Goal: Use online tool/utility: Utilize a website feature to perform a specific function

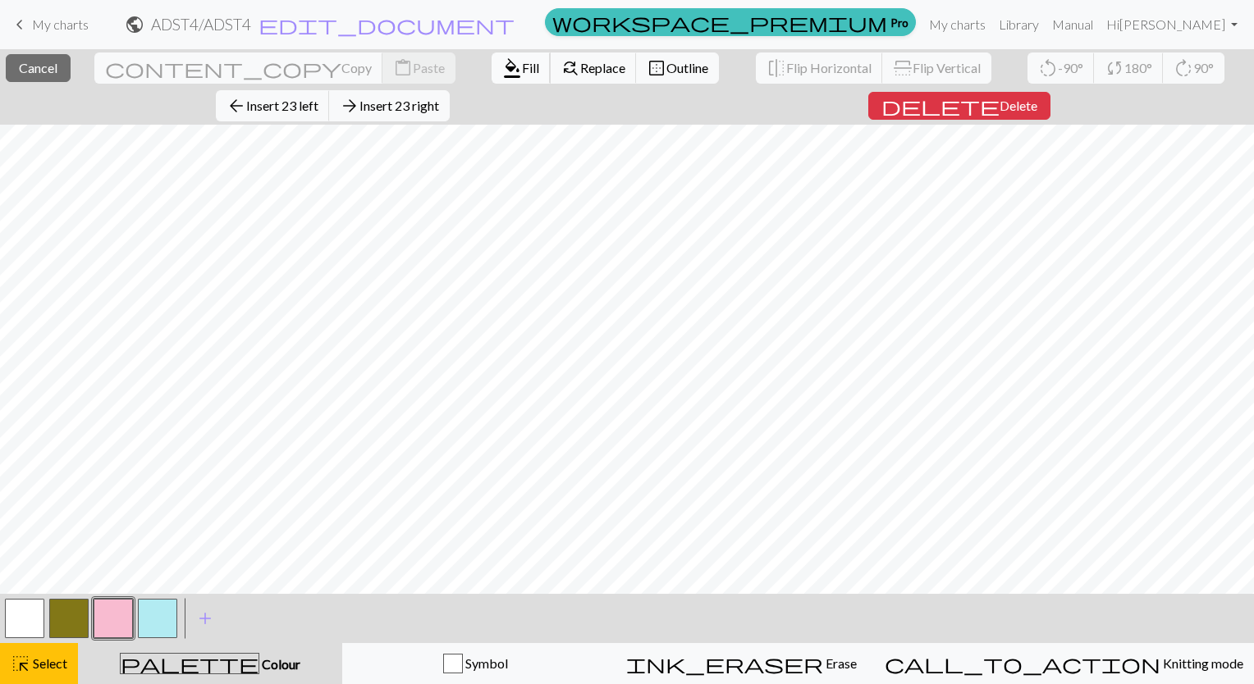
click at [522, 65] on span "Fill" at bounding box center [530, 68] width 17 height 16
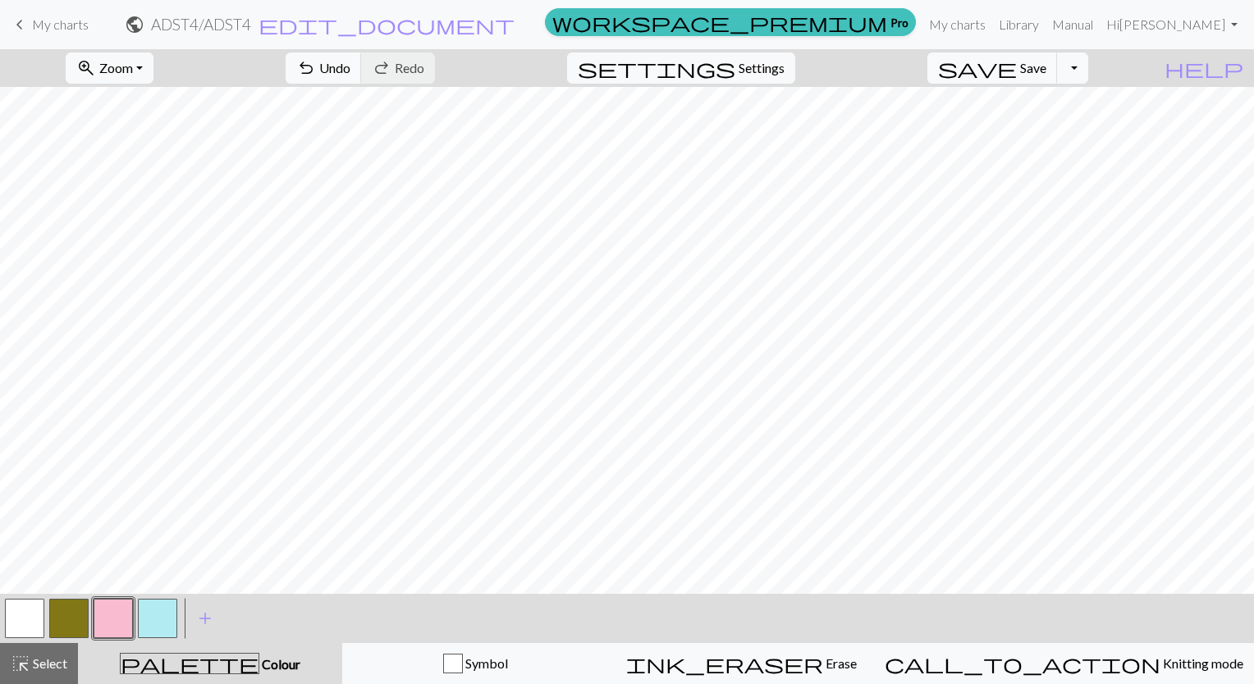
click at [157, 624] on button "button" at bounding box center [157, 618] width 39 height 39
click at [766, 67] on span "Settings" at bounding box center [761, 68] width 46 height 20
select select "aran"
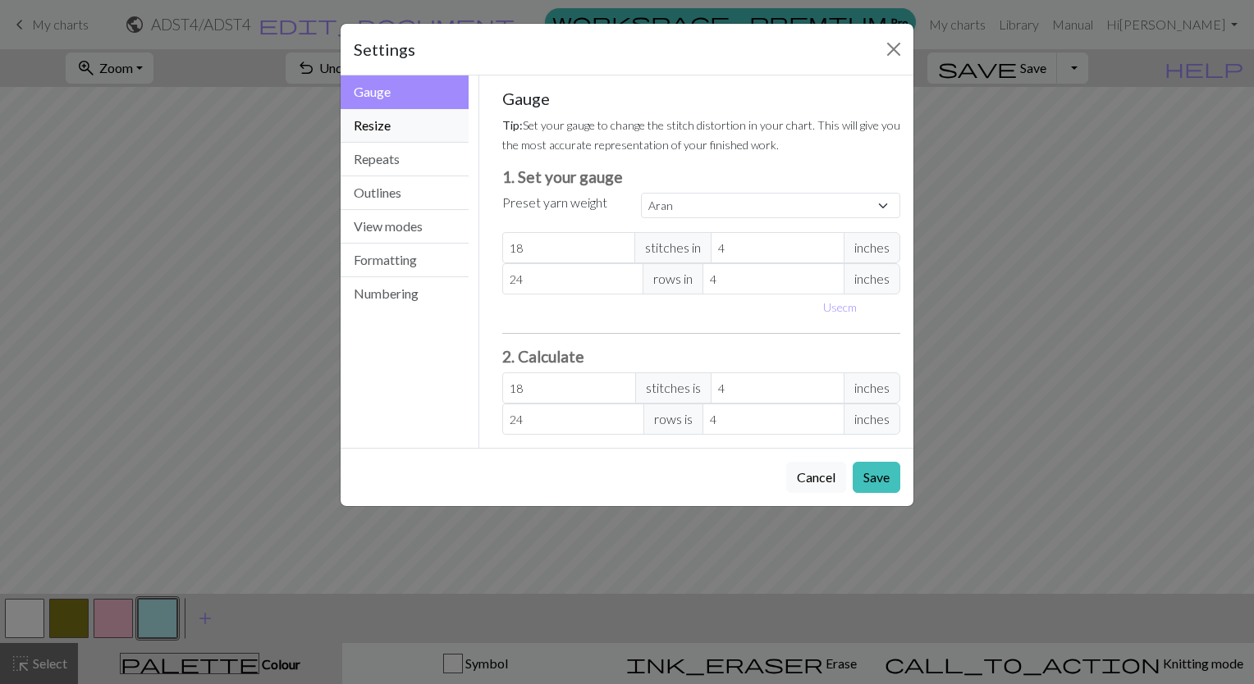
click at [400, 135] on button "Resize" at bounding box center [405, 126] width 128 height 34
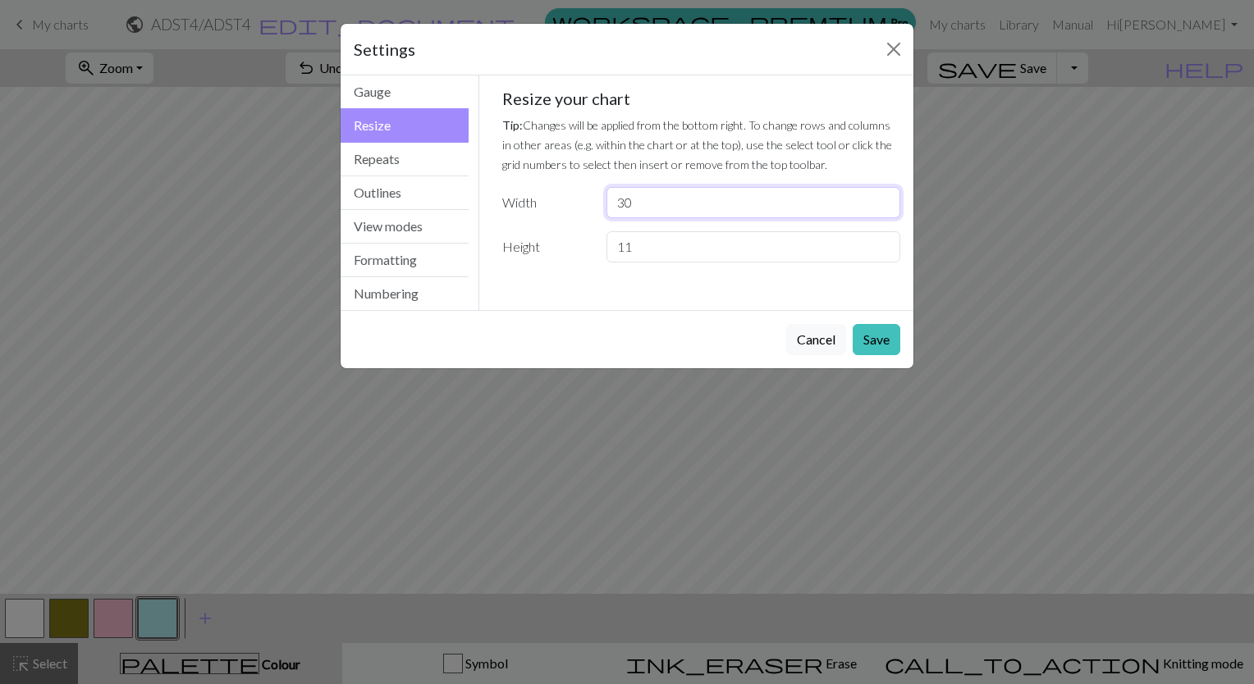
click at [689, 210] on input "30" at bounding box center [753, 202] width 294 height 31
type input "31"
click at [876, 350] on button "Save" at bounding box center [877, 339] width 48 height 31
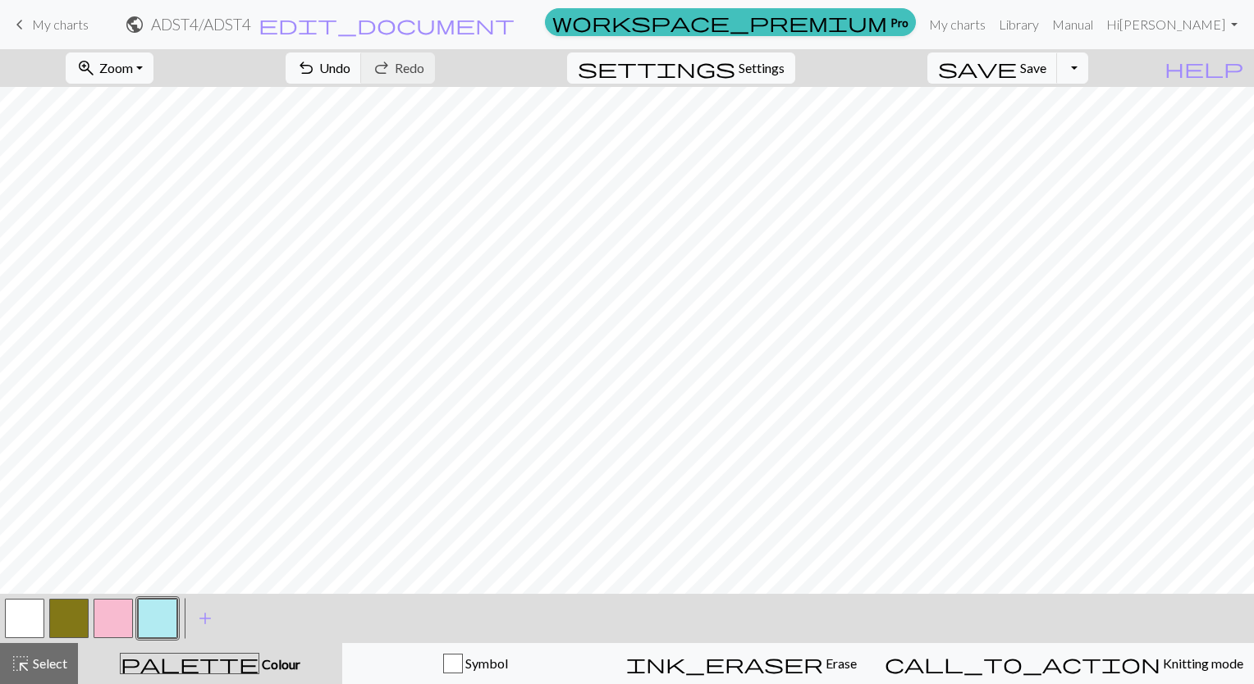
click at [109, 606] on button "button" at bounding box center [113, 618] width 39 height 39
click at [350, 64] on span "Undo" at bounding box center [334, 68] width 31 height 16
